Goal: Navigation & Orientation: Understand site structure

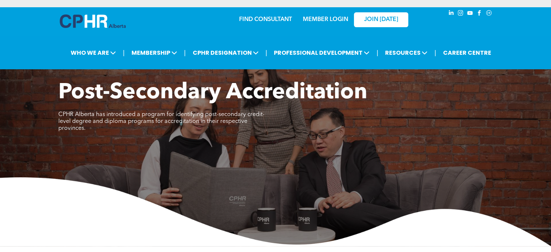
click at [111, 22] on img at bounding box center [93, 21] width 66 height 13
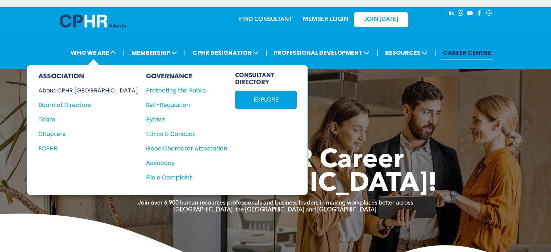
click at [79, 90] on div "About CPHR [GEOGRAPHIC_DATA]" at bounding box center [83, 90] width 90 height 9
